Goal: Task Accomplishment & Management: Manage account settings

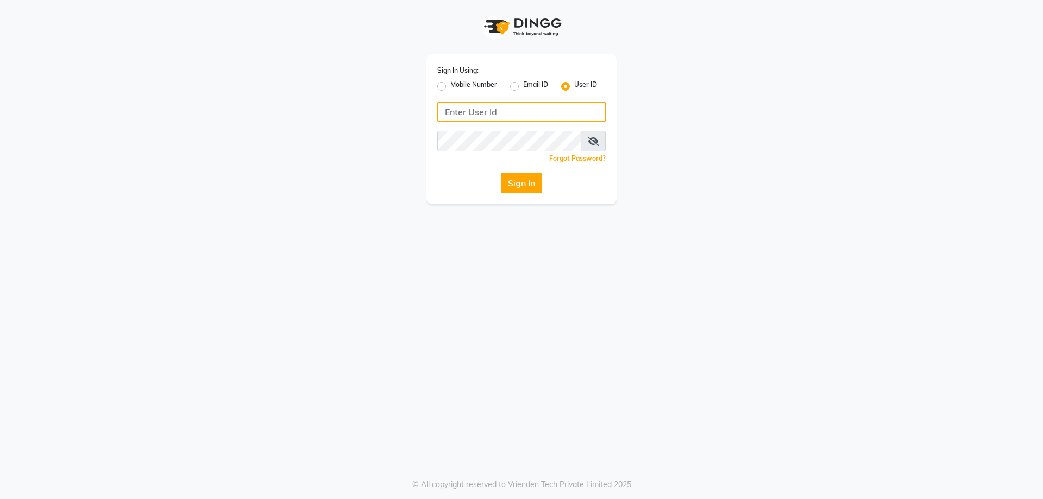
type input "kiyaraa"
click at [517, 182] on button "Sign In" at bounding box center [521, 183] width 41 height 21
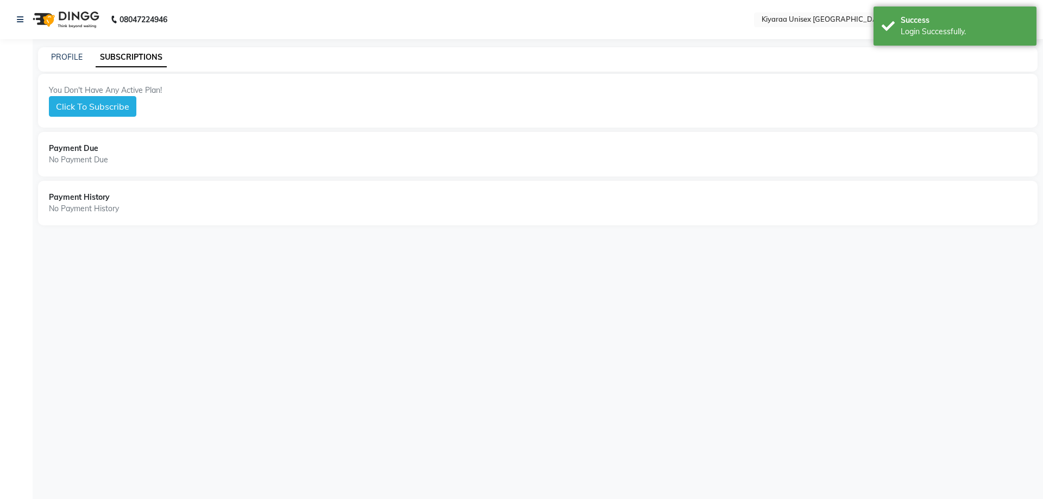
select select "en"
